Goal: Task Accomplishment & Management: Complete application form

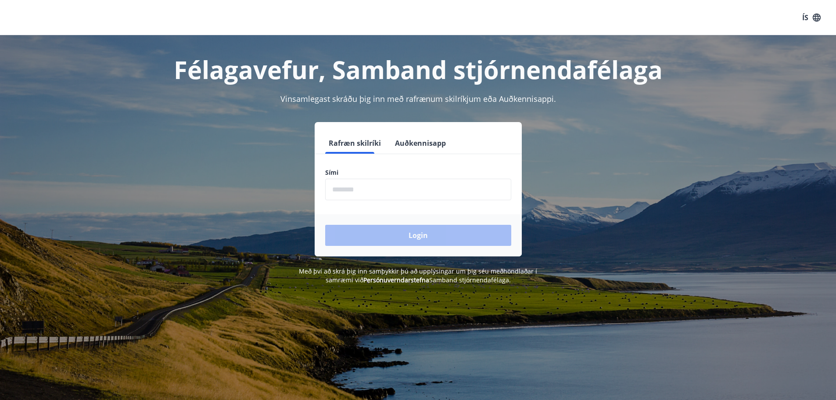
click at [373, 187] on input "phone" at bounding box center [418, 189] width 186 height 21
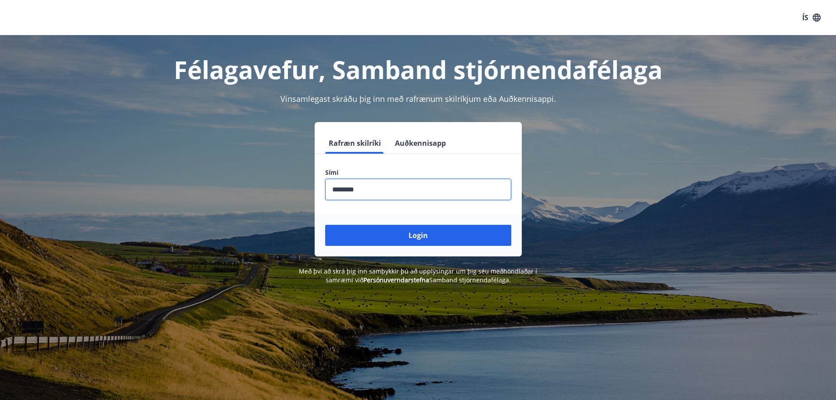
type input "********"
click at [325, 225] on button "Login" at bounding box center [418, 235] width 186 height 21
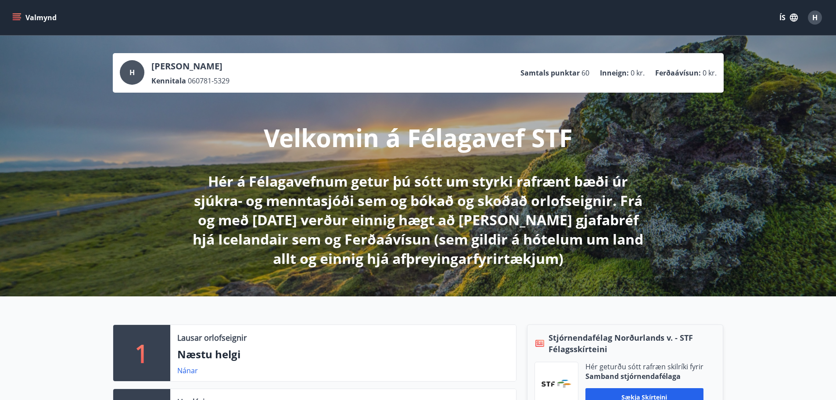
click at [27, 13] on button "Valmynd" at bounding box center [36, 18] width 50 height 16
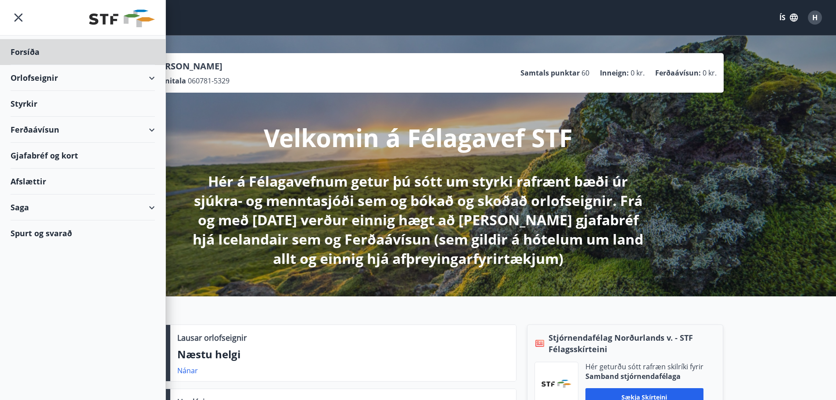
click at [25, 65] on div "Styrkir" at bounding box center [83, 52] width 144 height 26
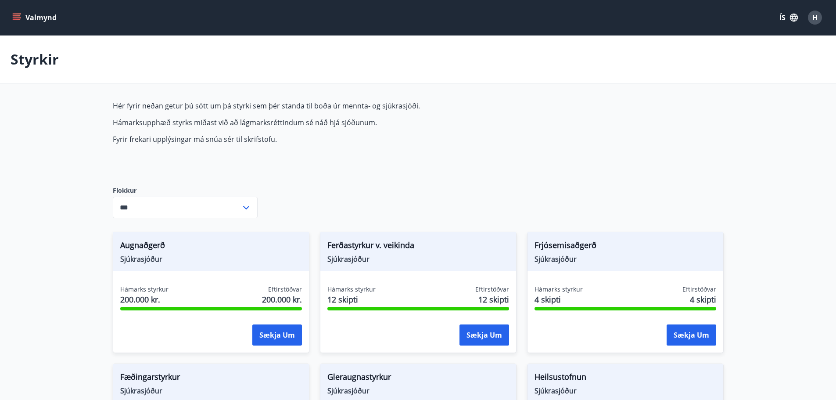
type input "***"
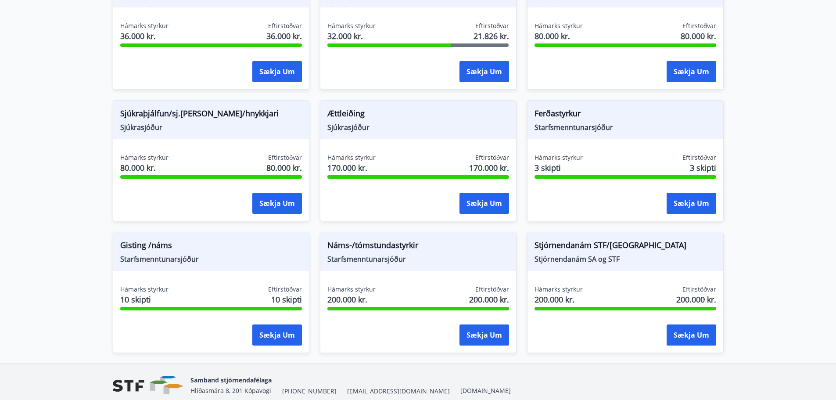
scroll to position [695, 0]
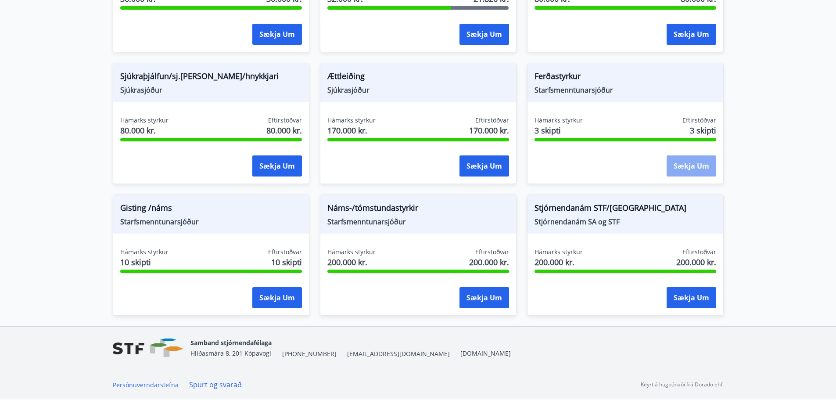
click at [676, 166] on button "Sækja um" at bounding box center [691, 165] width 50 height 21
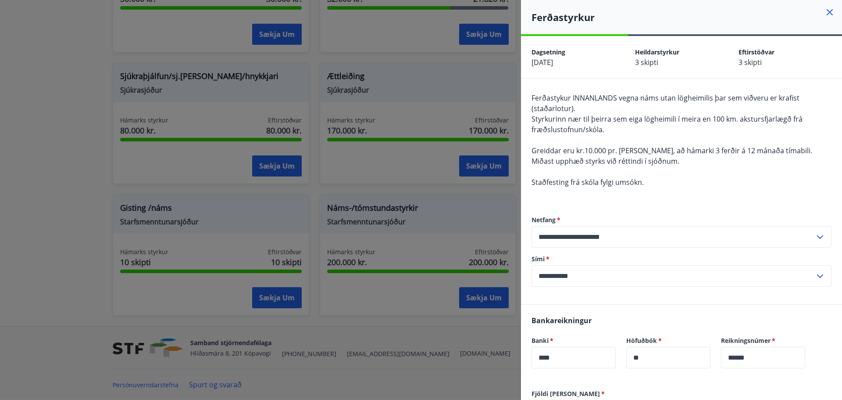
click at [825, 16] on icon at bounding box center [830, 12] width 11 height 11
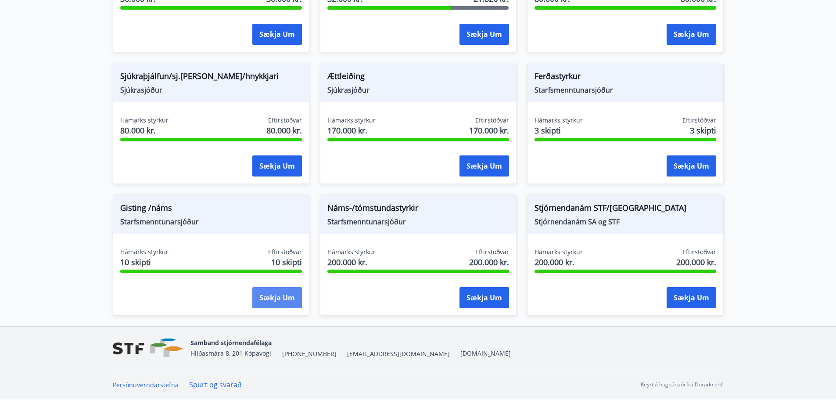
click at [280, 294] on button "Sækja um" at bounding box center [277, 297] width 50 height 21
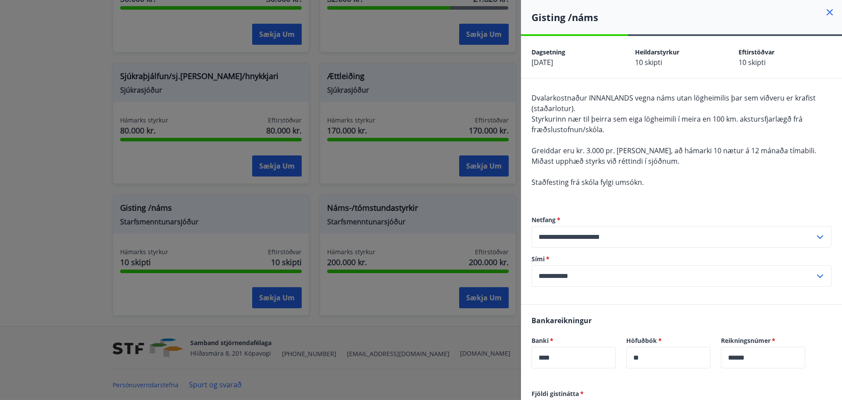
click at [825, 15] on icon at bounding box center [830, 12] width 11 height 11
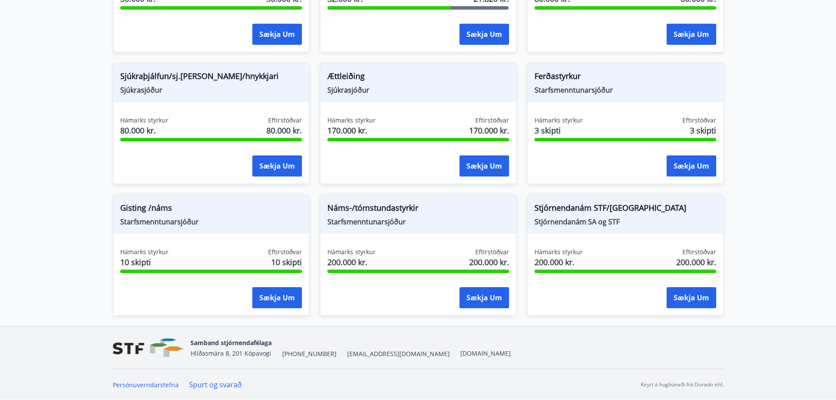
click at [206, 386] on link "Spurt og svarað" at bounding box center [215, 384] width 53 height 10
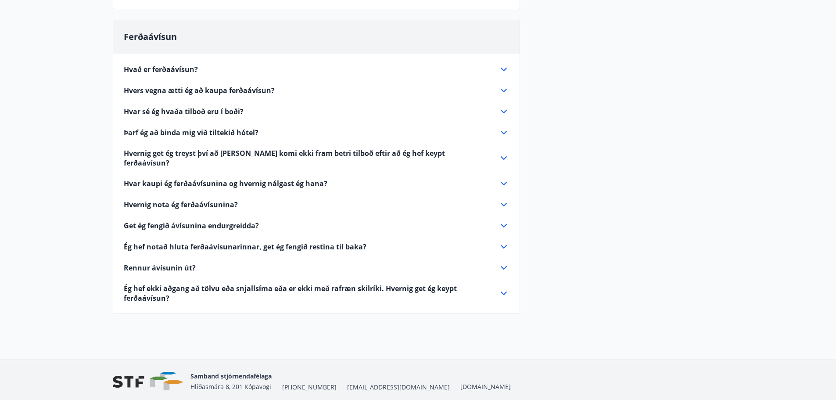
scroll to position [364, 0]
